Goal: Transaction & Acquisition: Purchase product/service

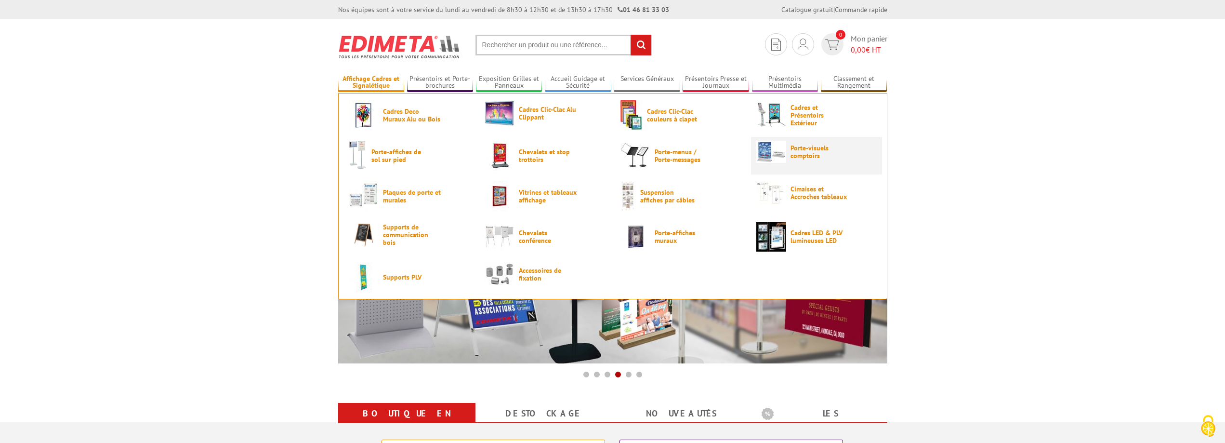
click at [822, 152] on span "Porte-visuels comptoirs" at bounding box center [820, 151] width 58 height 15
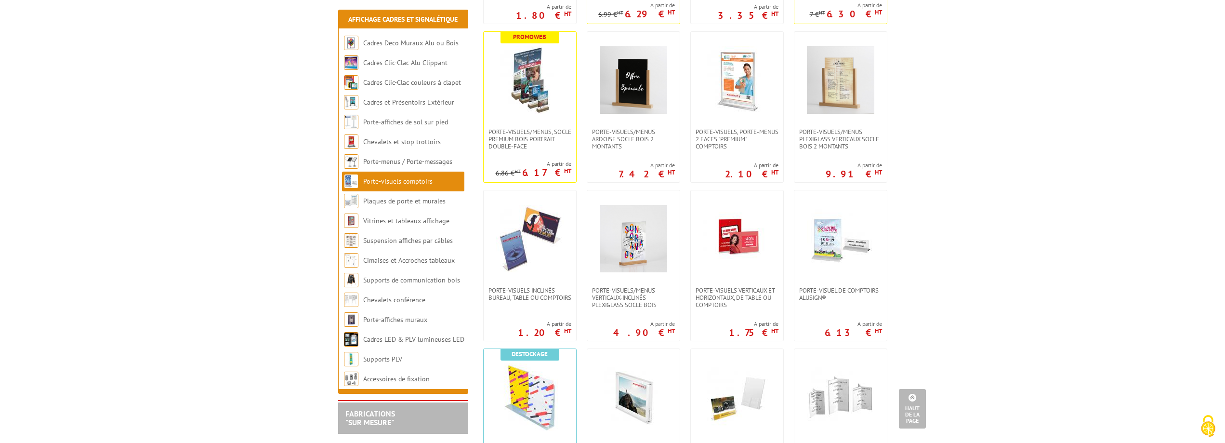
scroll to position [337, 0]
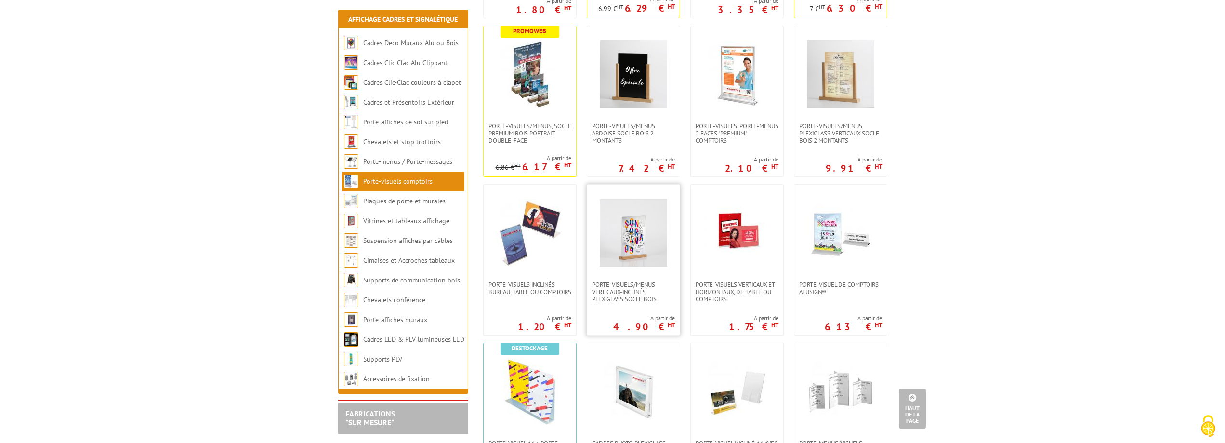
drag, startPoint x: 648, startPoint y: 251, endPoint x: 653, endPoint y: 256, distance: 6.8
click at [648, 251] on img at bounding box center [633, 232] width 67 height 67
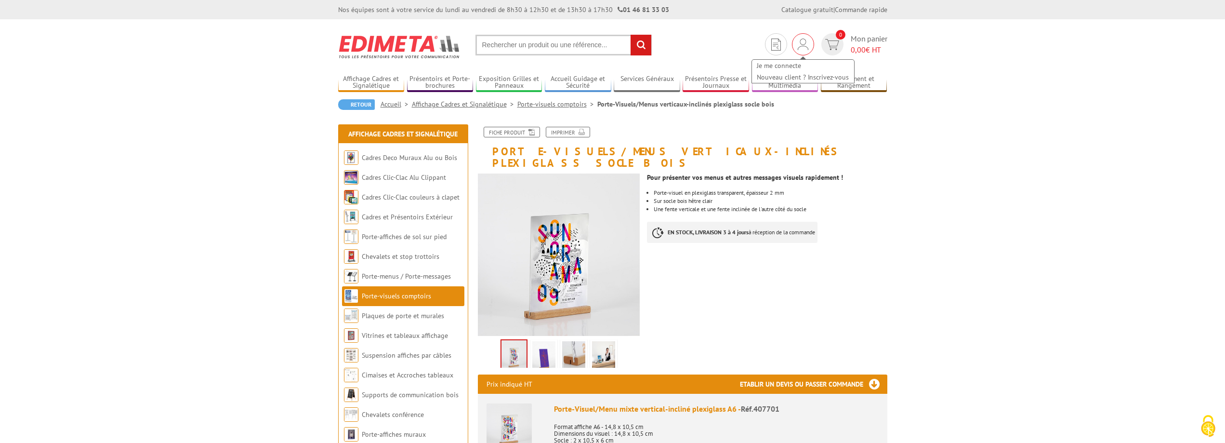
click at [807, 47] on img at bounding box center [803, 45] width 11 height 12
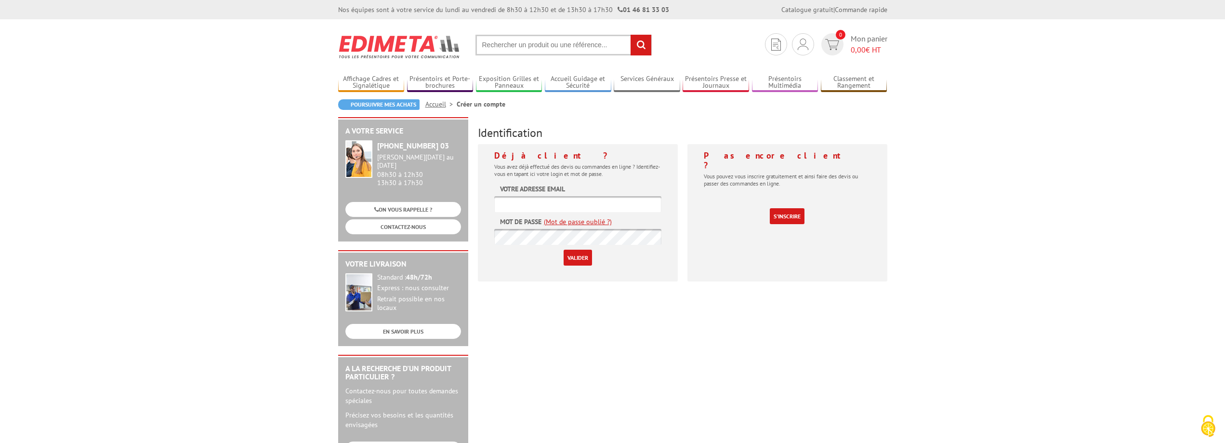
click at [616, 199] on input "text" at bounding box center [577, 204] width 167 height 16
type input "sophie.bobillier@nigloland.fr"
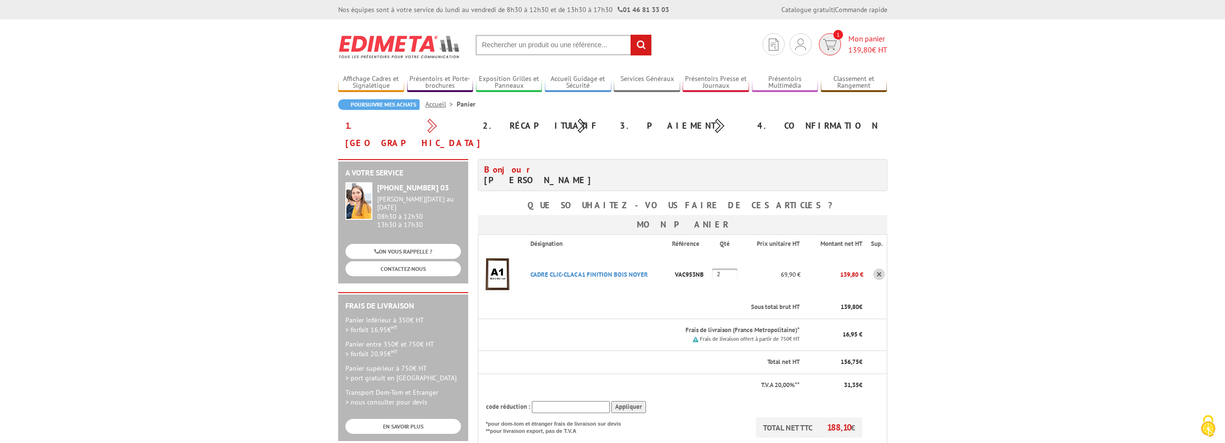
click at [833, 50] on img at bounding box center [830, 44] width 14 height 11
click at [778, 75] on link "Mes devis & commandes" at bounding box center [801, 77] width 102 height 12
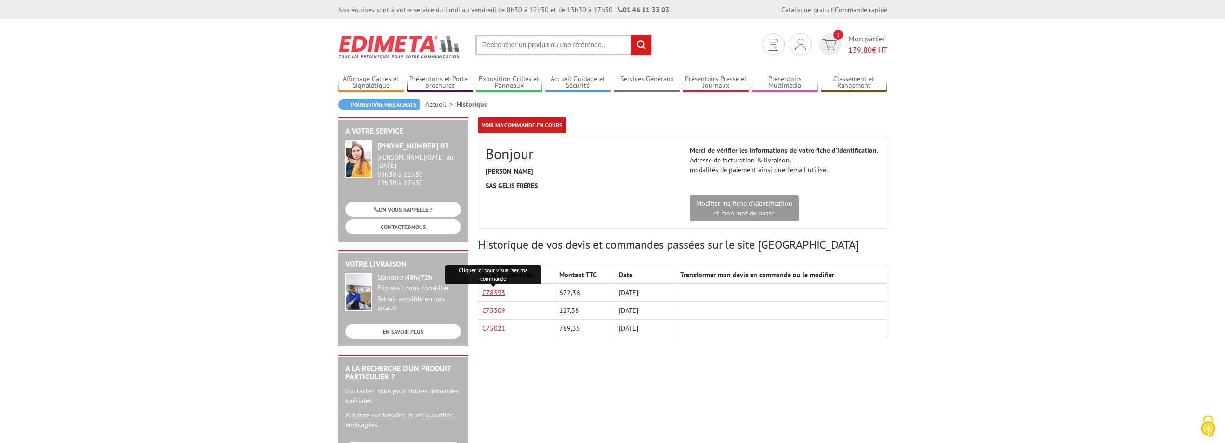
click at [495, 292] on link "C78393" at bounding box center [493, 292] width 23 height 9
click at [631, 371] on div "A votre service +33 (0)1 46 81 33 03 Du Lundi au Vendredi 08h30 à 12h30 13h30 à…" at bounding box center [612, 374] width 559 height 514
click at [834, 39] on span "1" at bounding box center [839, 35] width 10 height 10
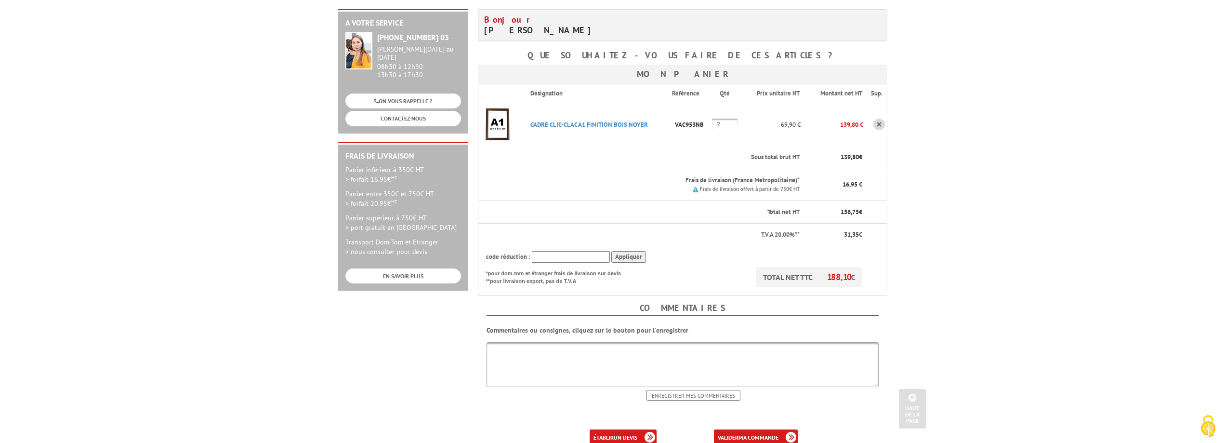
scroll to position [48, 0]
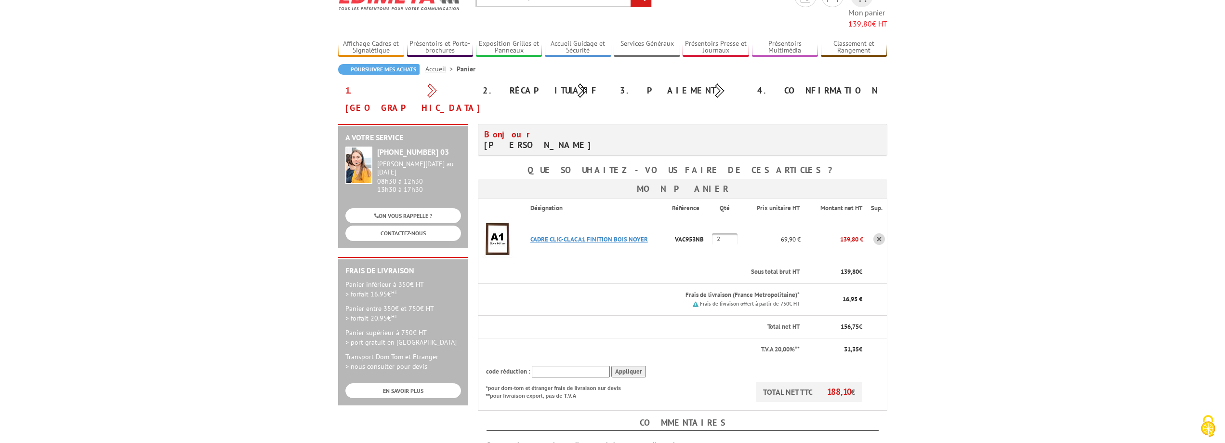
click at [632, 235] on link "CADRE CLIC-CLAC A1 FINITION BOIS NOYER" at bounding box center [589, 239] width 118 height 8
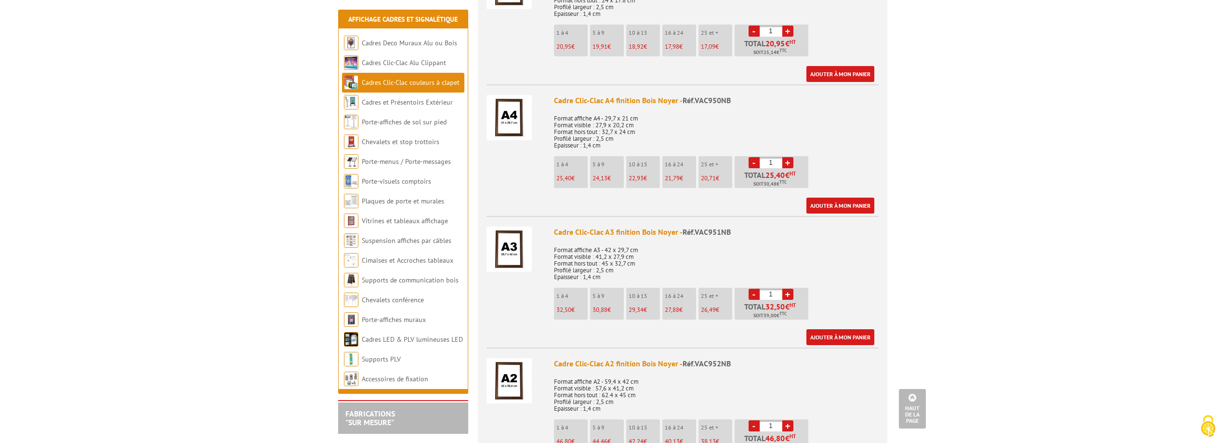
scroll to position [530, 0]
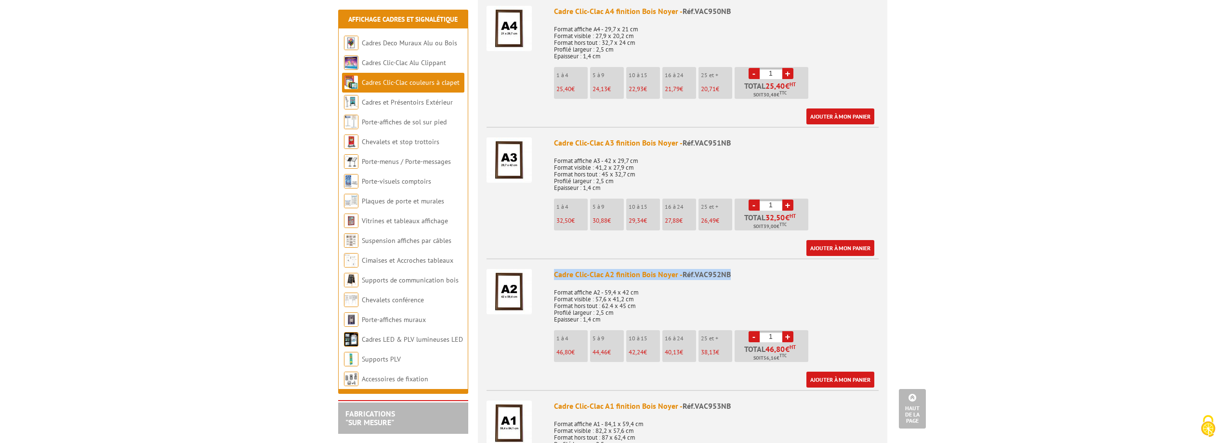
drag, startPoint x: 553, startPoint y: 260, endPoint x: 729, endPoint y: 261, distance: 175.9
click at [729, 261] on li "Cadre Clic-Clac A2 finition Bois Noyer - Réf.VAC952NB Format affiche A2 - 59,4 …" at bounding box center [683, 322] width 392 height 129
click at [796, 289] on p "Format affiche A2 - 59,4 x 42 cm Format visible : 57,6 x 41,2 cm Format hors to…" at bounding box center [716, 302] width 325 height 40
drag, startPoint x: 552, startPoint y: 264, endPoint x: 730, endPoint y: 259, distance: 178.8
click at [730, 259] on li "Cadre Clic-Clac A2 finition Bois Noyer - Réf.VAC952NB Format affiche A2 - 59,4 …" at bounding box center [683, 322] width 392 height 129
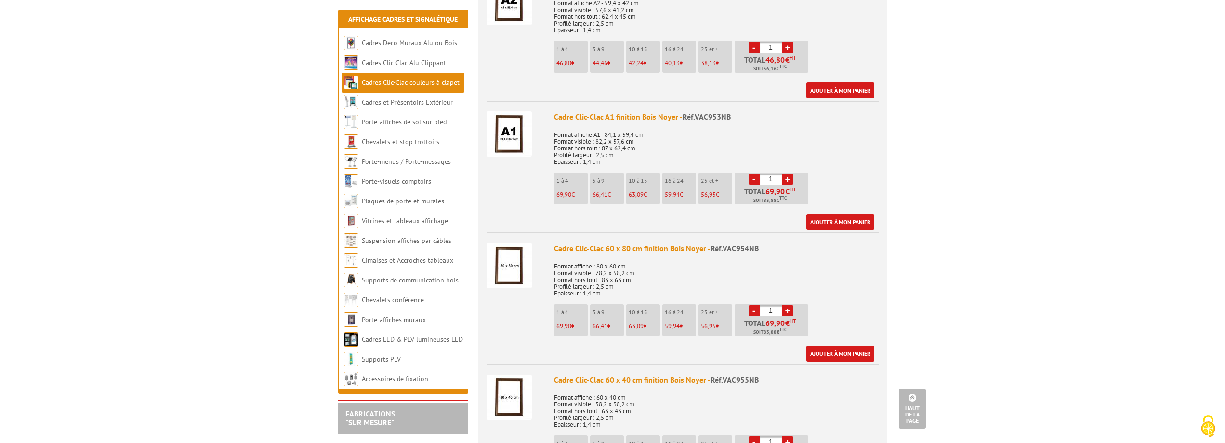
scroll to position [771, 0]
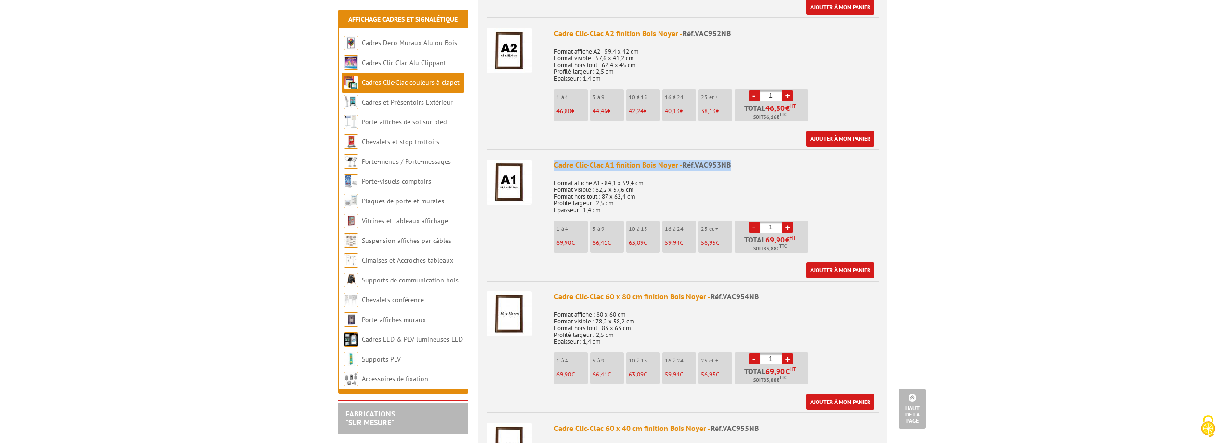
drag, startPoint x: 617, startPoint y: 150, endPoint x: 728, endPoint y: 150, distance: 111.3
click at [728, 150] on li "Cadre Clic-Clac A1 finition Bois Noyer - Réf.VAC953NB Format affiche A1 - 84,1 …" at bounding box center [683, 213] width 392 height 129
click at [655, 173] on p "Format affiche A1 - 84,1 x 59,4 cm Format visible : 82,2 x 57,6 cm Format hors …" at bounding box center [716, 193] width 325 height 40
click at [557, 159] on div "Cadre Clic-Clac A1 finition Bois Noyer - Réf.VAC953NB" at bounding box center [716, 164] width 325 height 11
drag, startPoint x: 555, startPoint y: 150, endPoint x: 729, endPoint y: 153, distance: 174.4
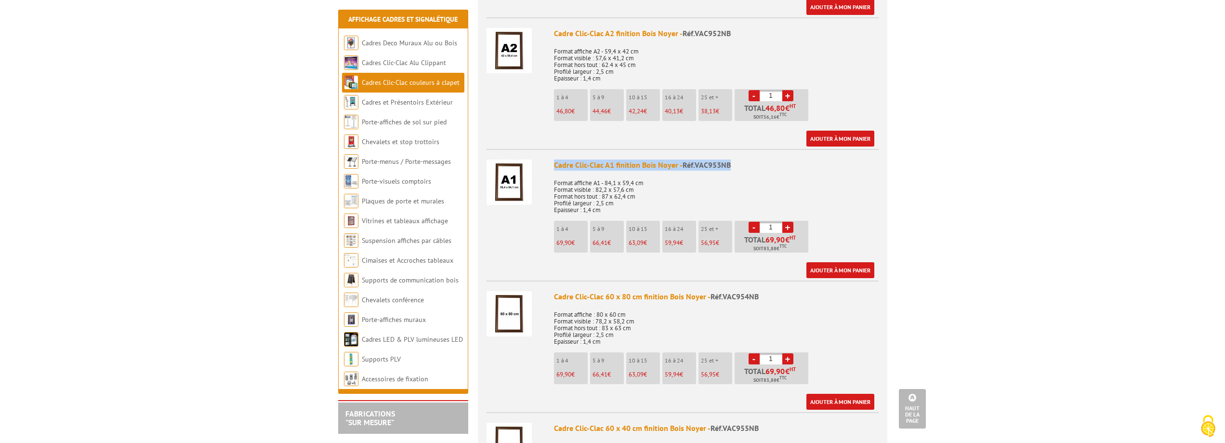
click at [729, 159] on div "Cadre Clic-Clac A1 finition Bois Noyer - Réf.VAC953NB" at bounding box center [716, 164] width 325 height 11
click at [725, 173] on p "Format affiche A1 - 84,1 x 59,4 cm Format visible : 82,2 x 57,6 cm Format hors …" at bounding box center [716, 193] width 325 height 40
drag, startPoint x: 555, startPoint y: 150, endPoint x: 730, endPoint y: 157, distance: 175.5
click at [730, 159] on div "Cadre Clic-Clac A1 finition Bois Noyer - Réf.VAC953NB" at bounding box center [716, 164] width 325 height 11
copy div "Cadre Clic-Clac A1 finition Bois Noyer - Réf.VAC953NB"
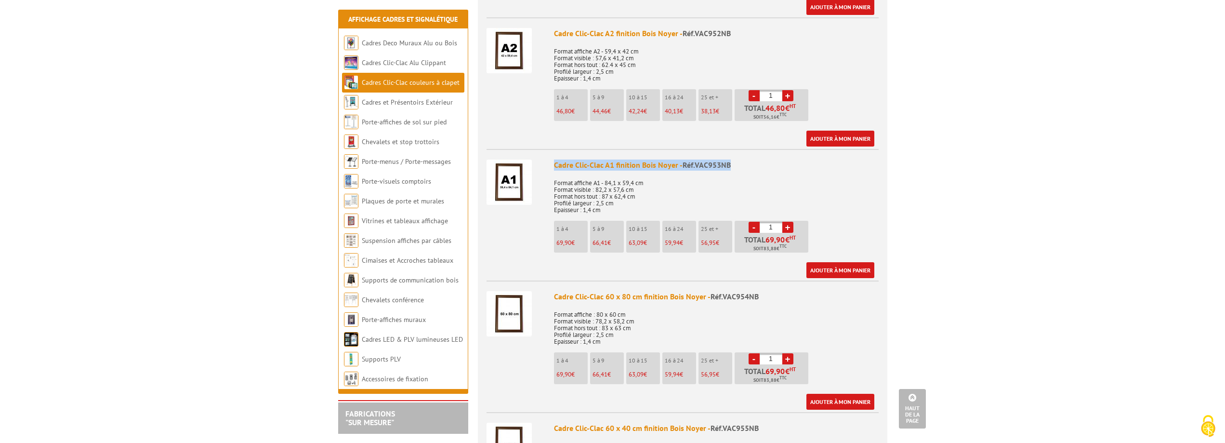
click at [507, 187] on img at bounding box center [509, 181] width 45 height 45
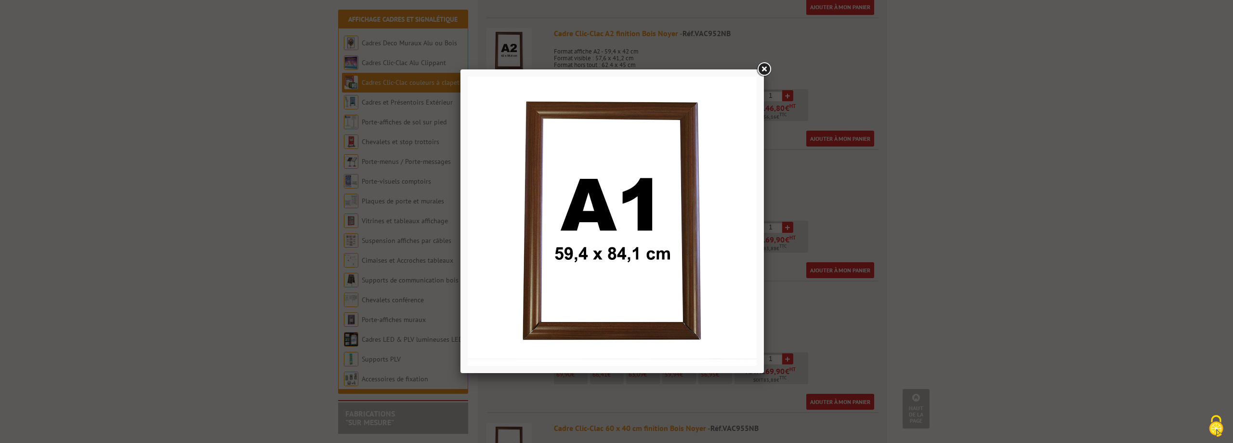
click at [221, 284] on div at bounding box center [616, 221] width 1233 height 443
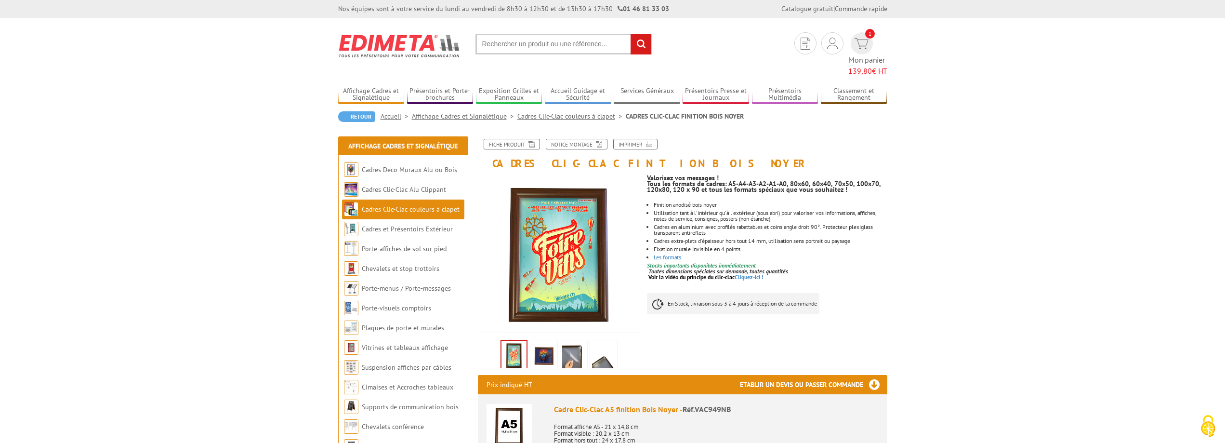
scroll to position [0, 0]
